Goal: Transaction & Acquisition: Purchase product/service

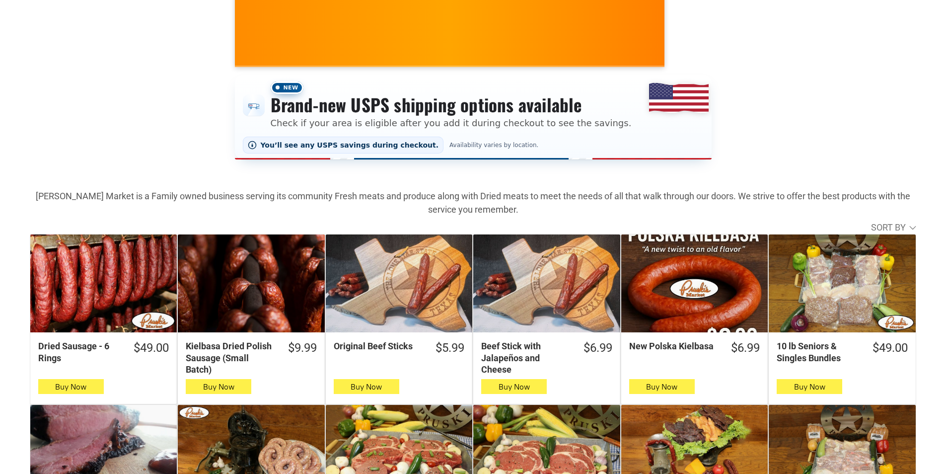
scroll to position [149, 0]
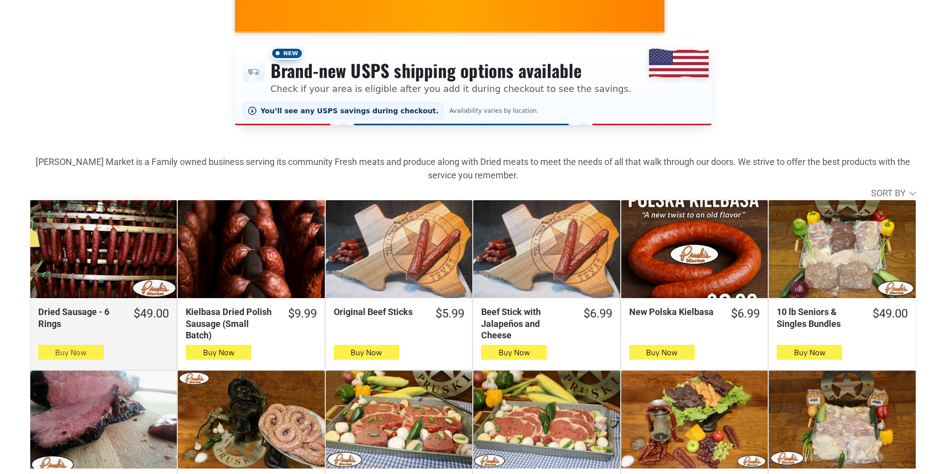
click at [89, 357] on button "Buy Now" at bounding box center [71, 352] width 66 height 15
click at [64, 354] on span "button" at bounding box center [71, 352] width 14 height 14
click at [60, 350] on span "Buy Now" at bounding box center [70, 352] width 31 height 9
